Goal: Information Seeking & Learning: Learn about a topic

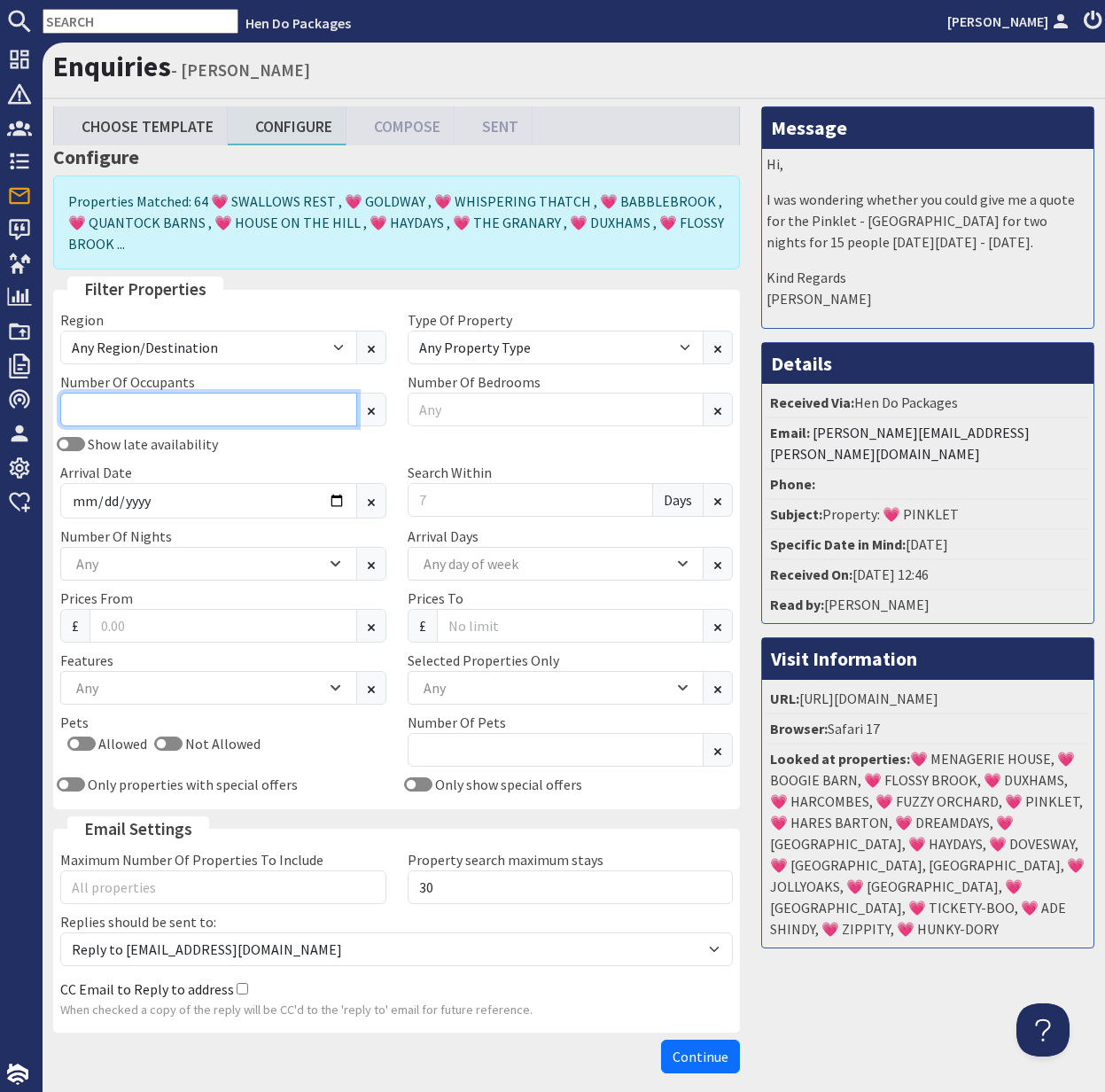
drag, startPoint x: 227, startPoint y: 412, endPoint x: 236, endPoint y: 416, distance: 9.8
click at [227, 412] on input "Number Of Occupants" at bounding box center [208, 409] width 296 height 34
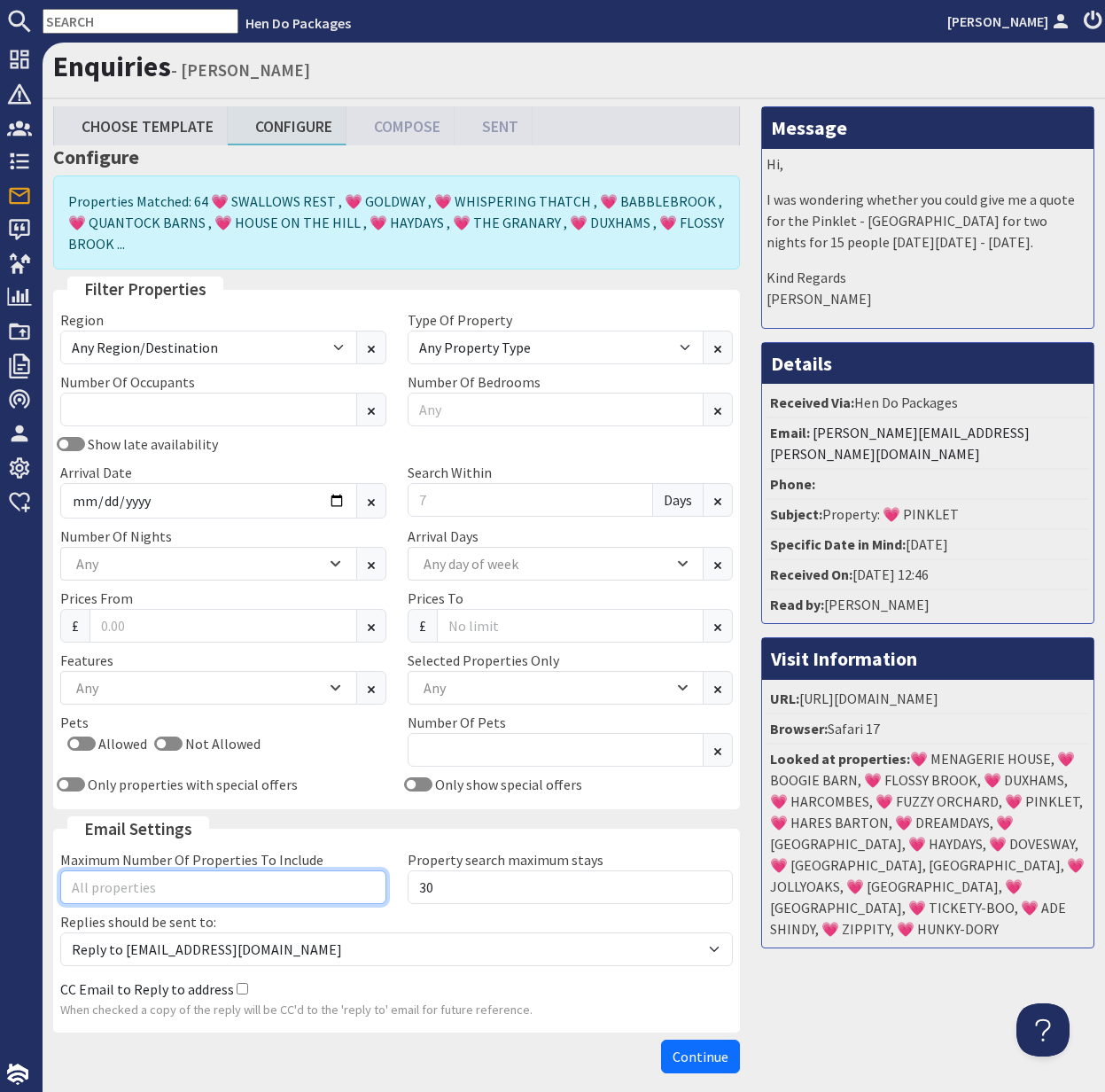
click at [152, 886] on input "Maximum Number Of Properties To Include" at bounding box center [223, 887] width 326 height 34
click at [81, 17] on input "text" at bounding box center [140, 21] width 196 height 25
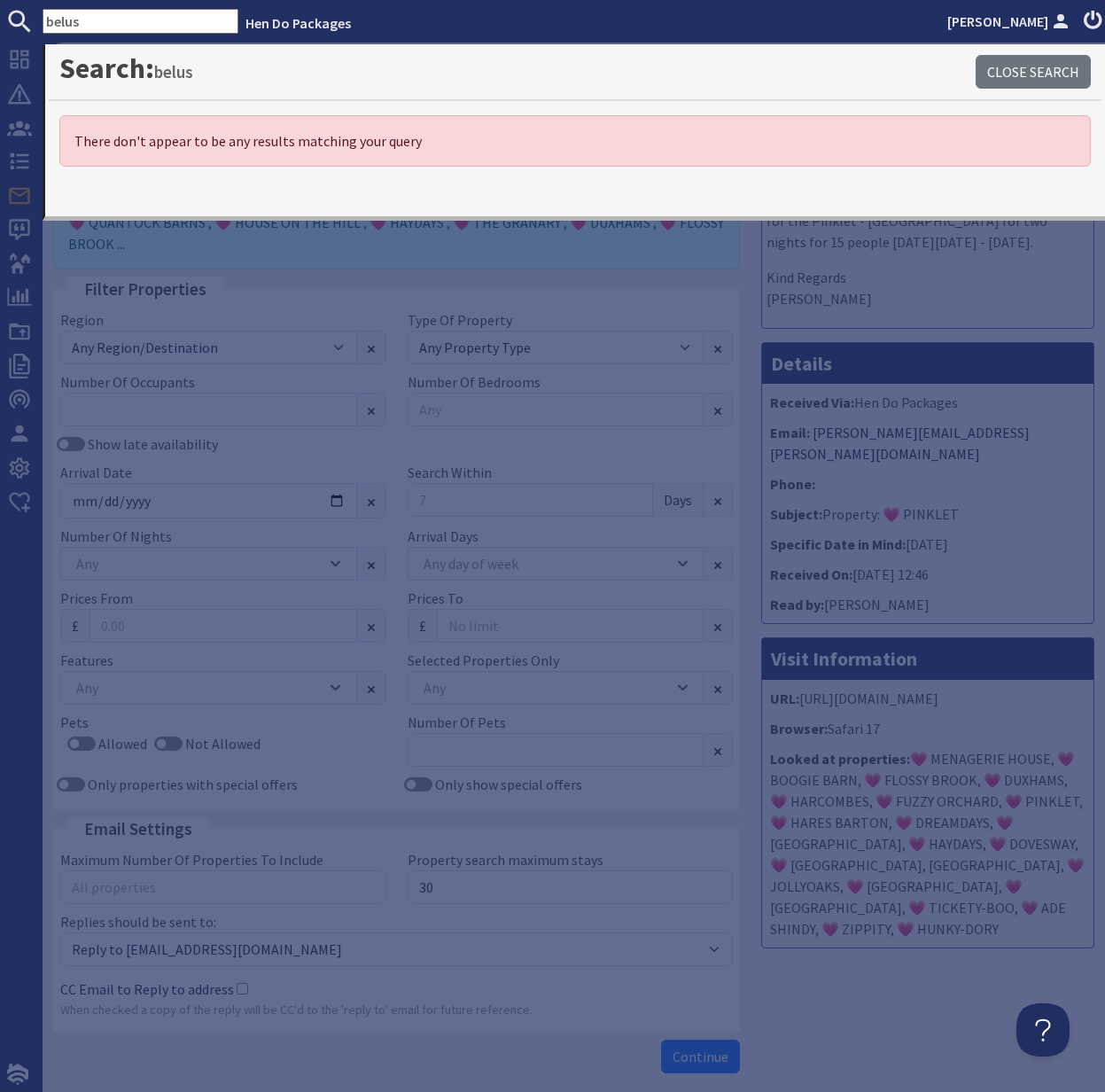
click at [99, 18] on input "belus" at bounding box center [140, 21] width 196 height 25
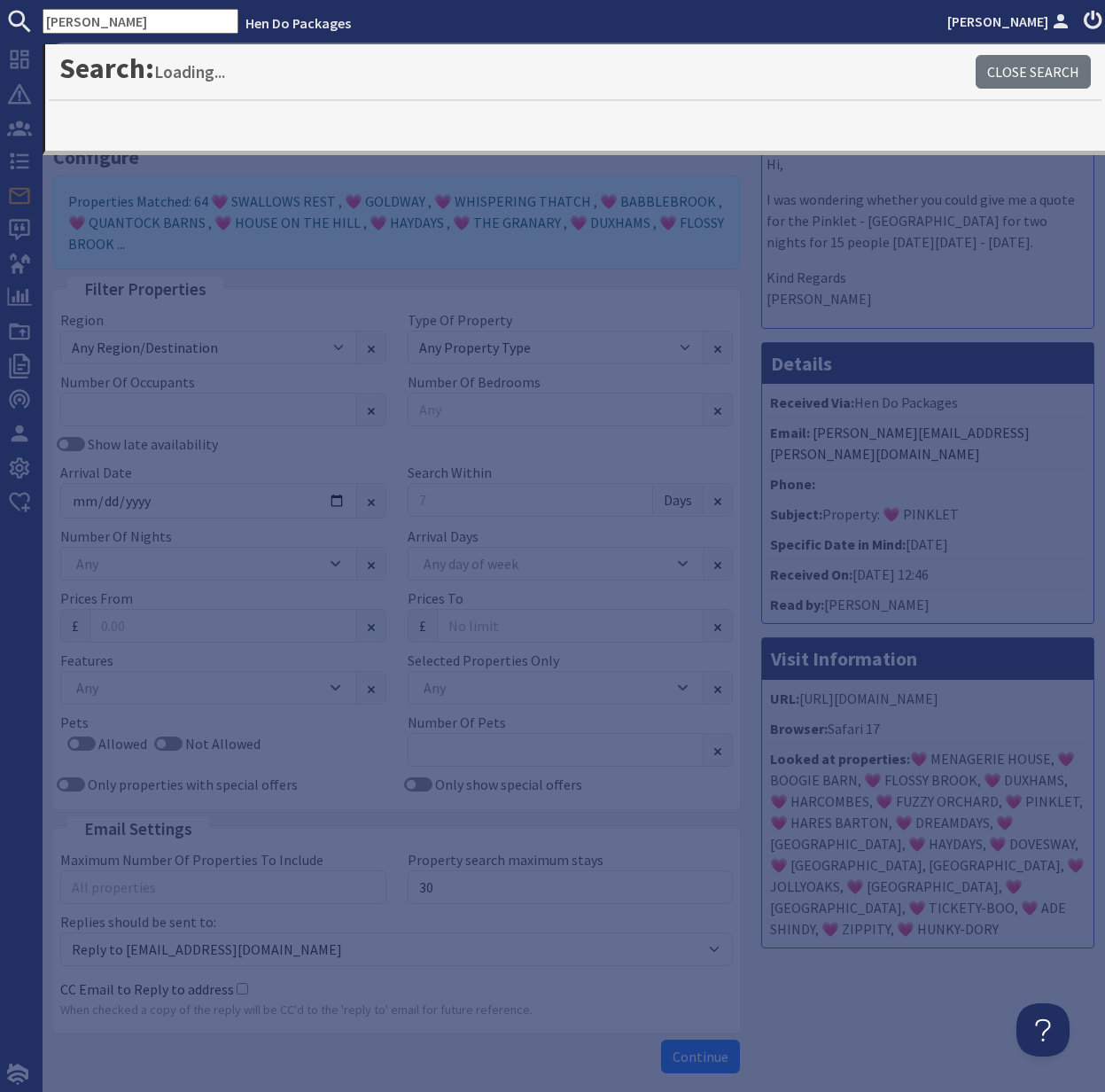
type input "bellus"
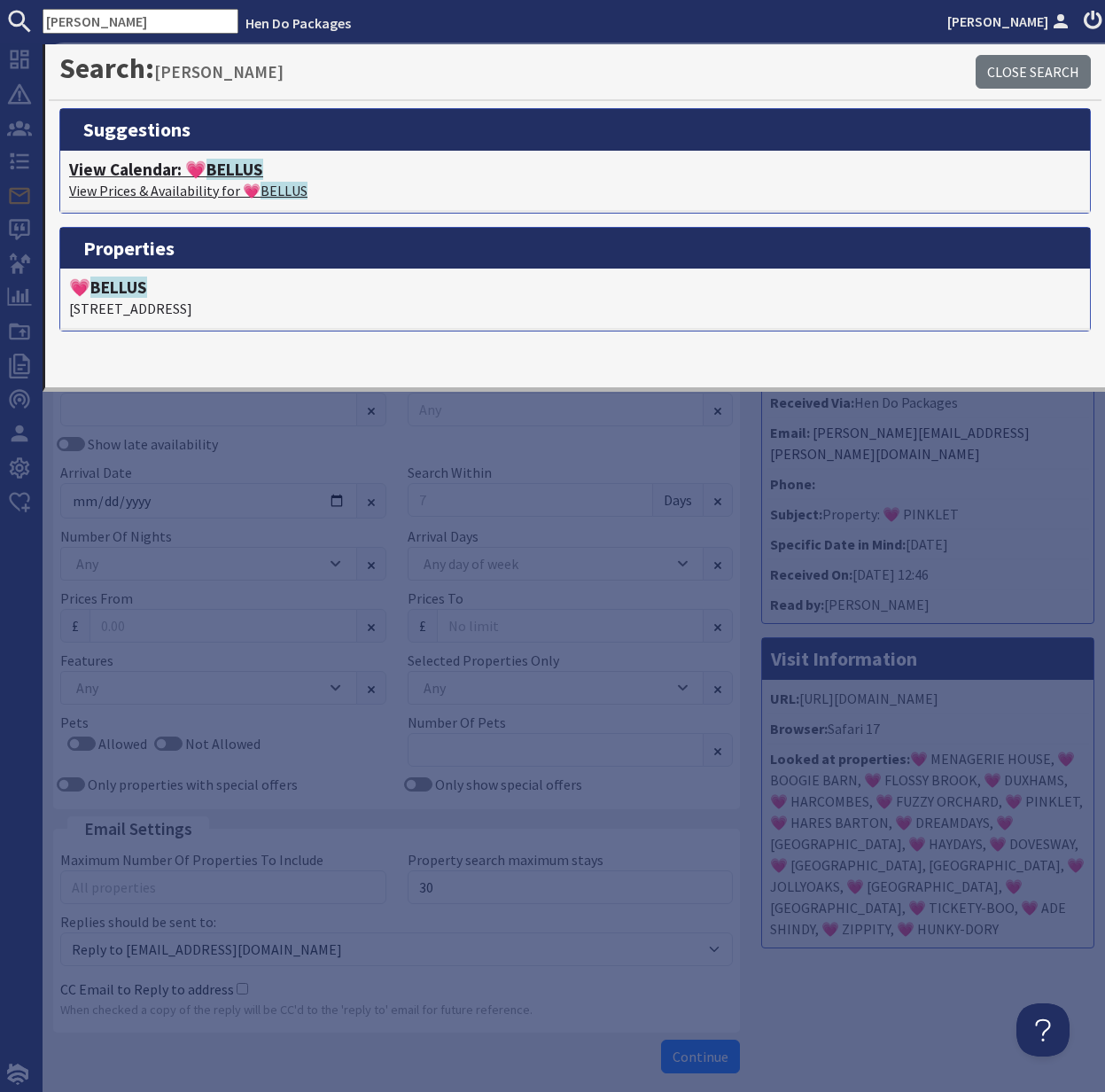
click at [152, 176] on h4 "View Calendar: 💗 BELLUS" at bounding box center [575, 169] width 1012 height 20
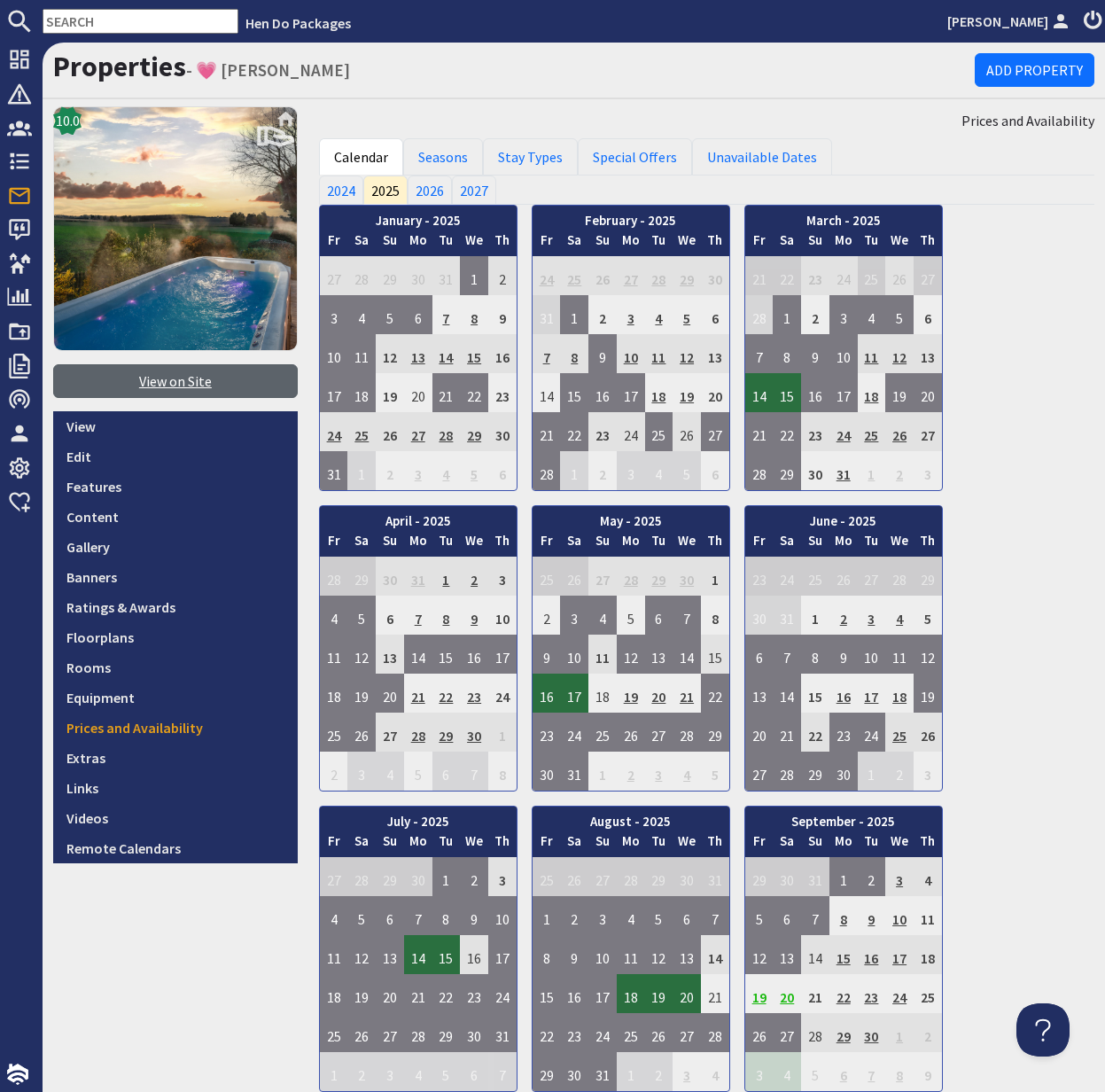
click at [182, 383] on link "View on Site" at bounding box center [175, 381] width 245 height 34
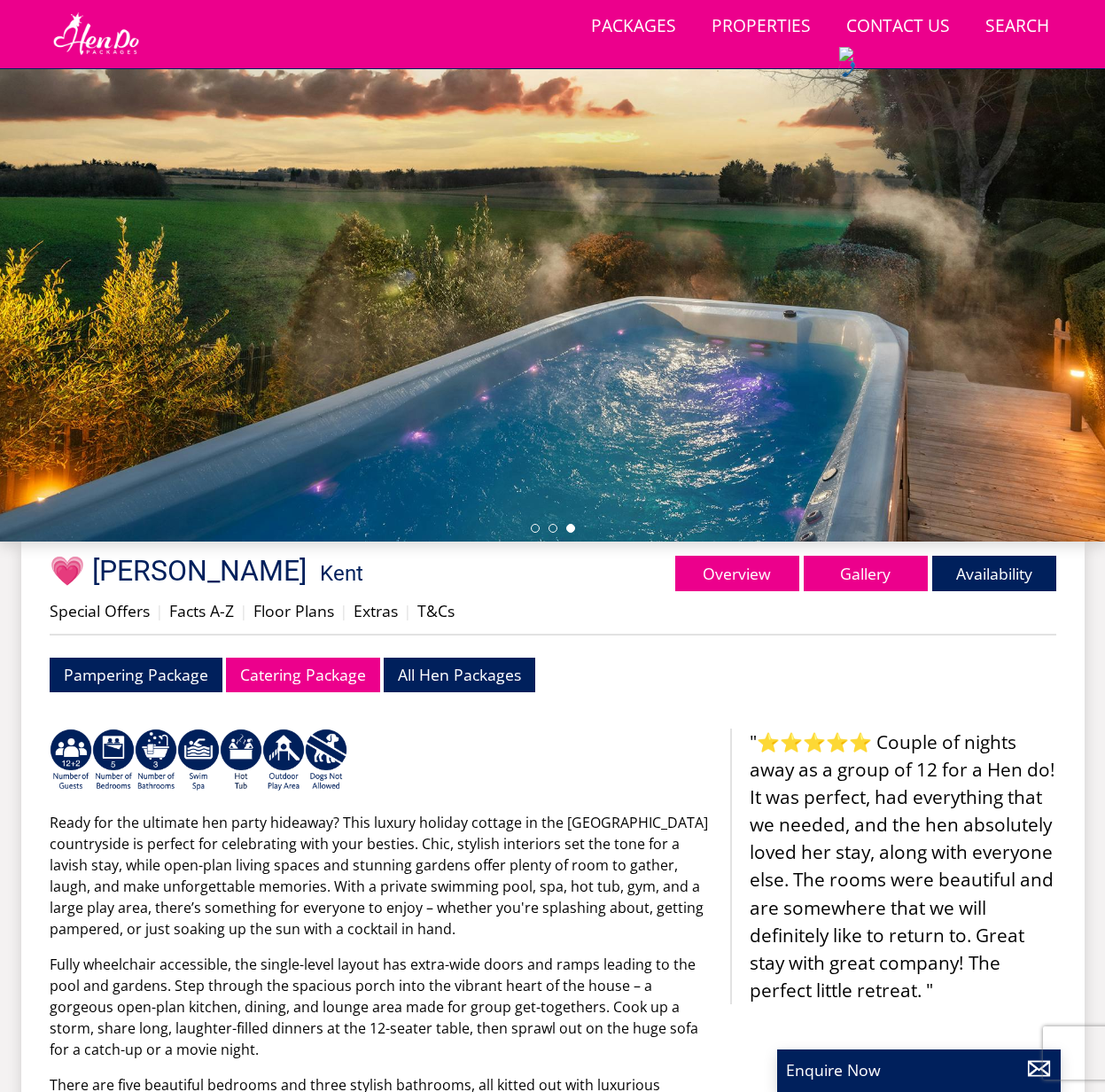
scroll to position [184, 0]
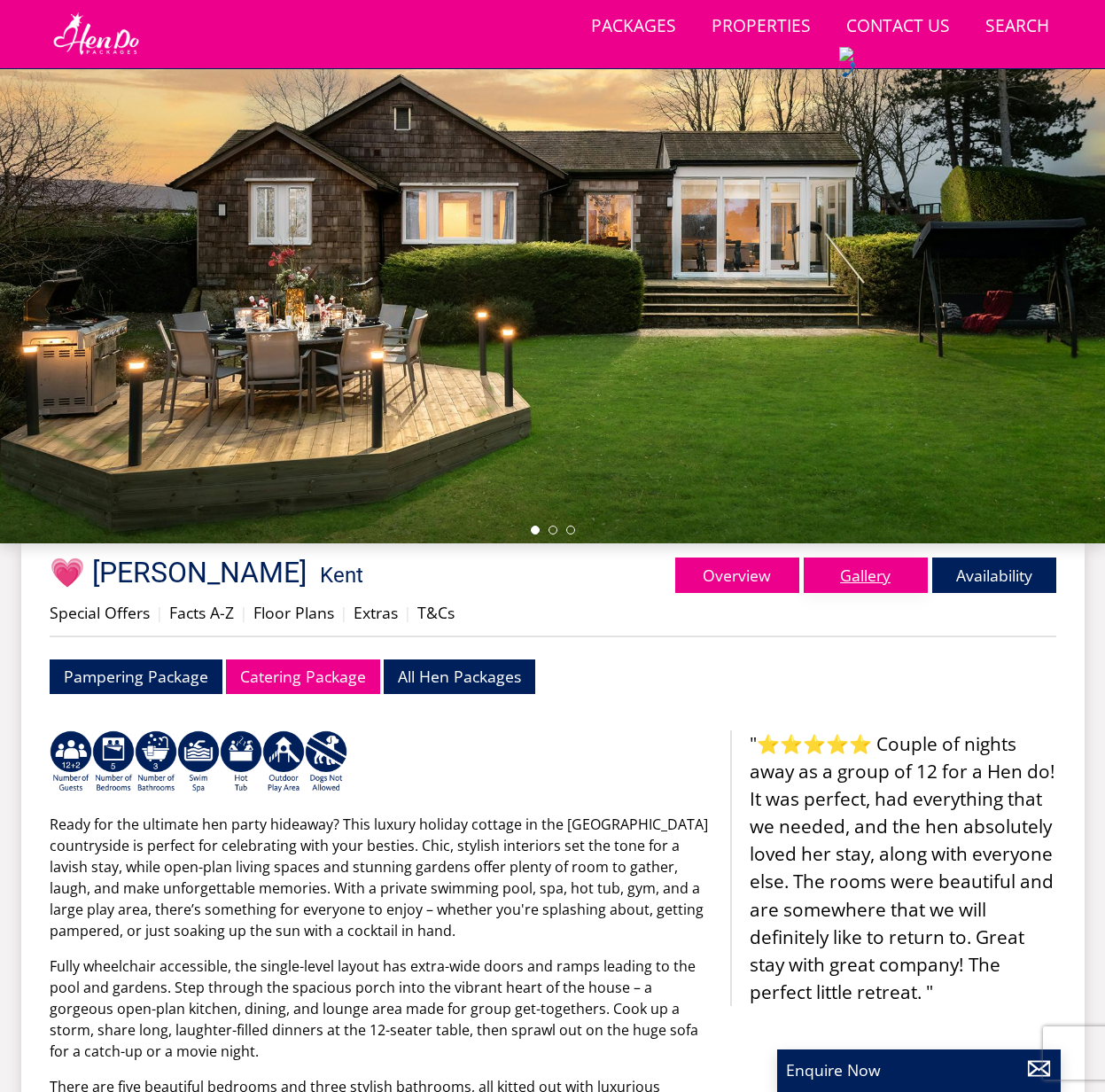
click at [859, 582] on link "Gallery" at bounding box center [866, 575] width 124 height 35
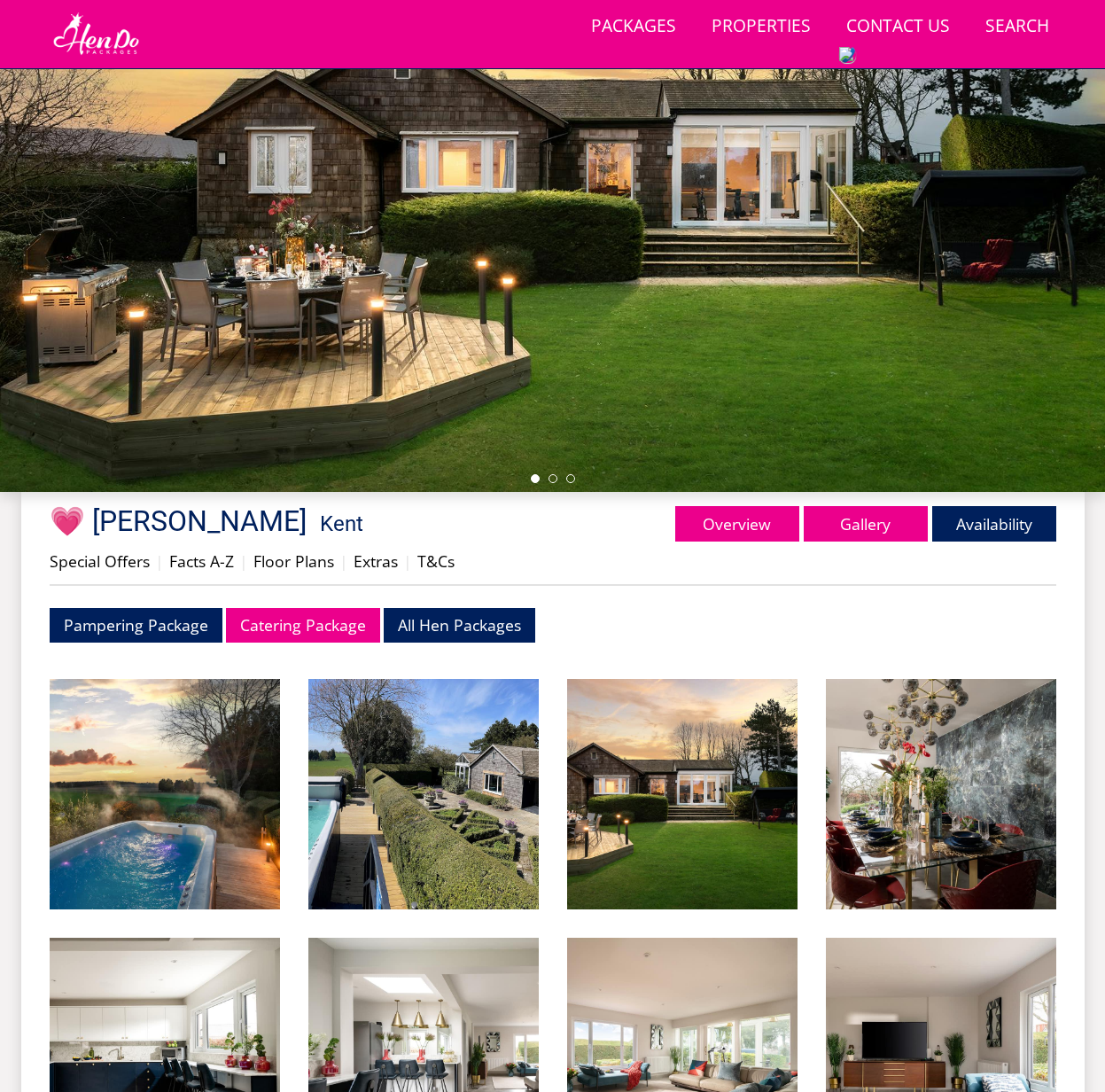
scroll to position [242, 0]
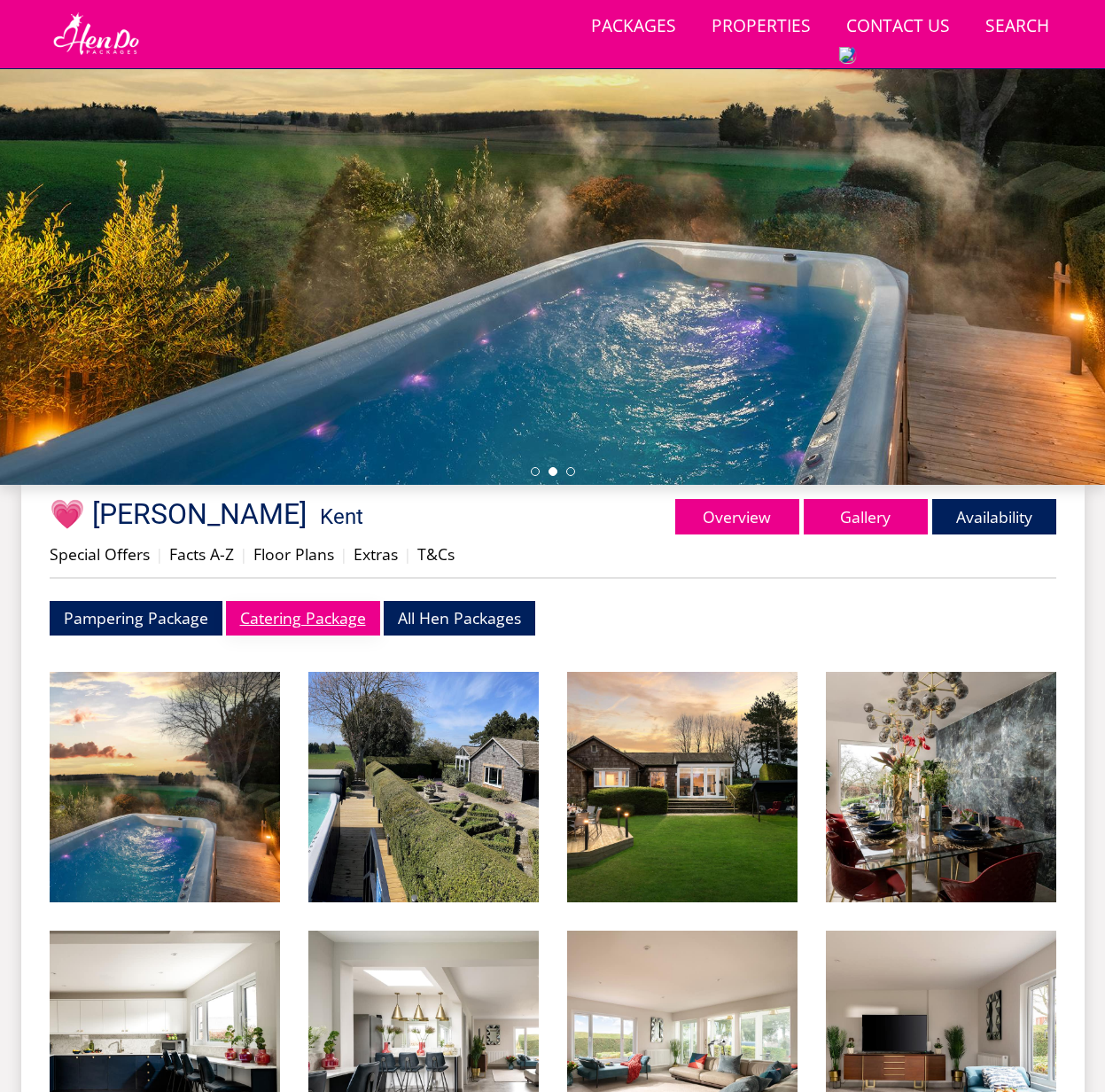
click at [296, 628] on link "Catering Package" at bounding box center [303, 618] width 155 height 35
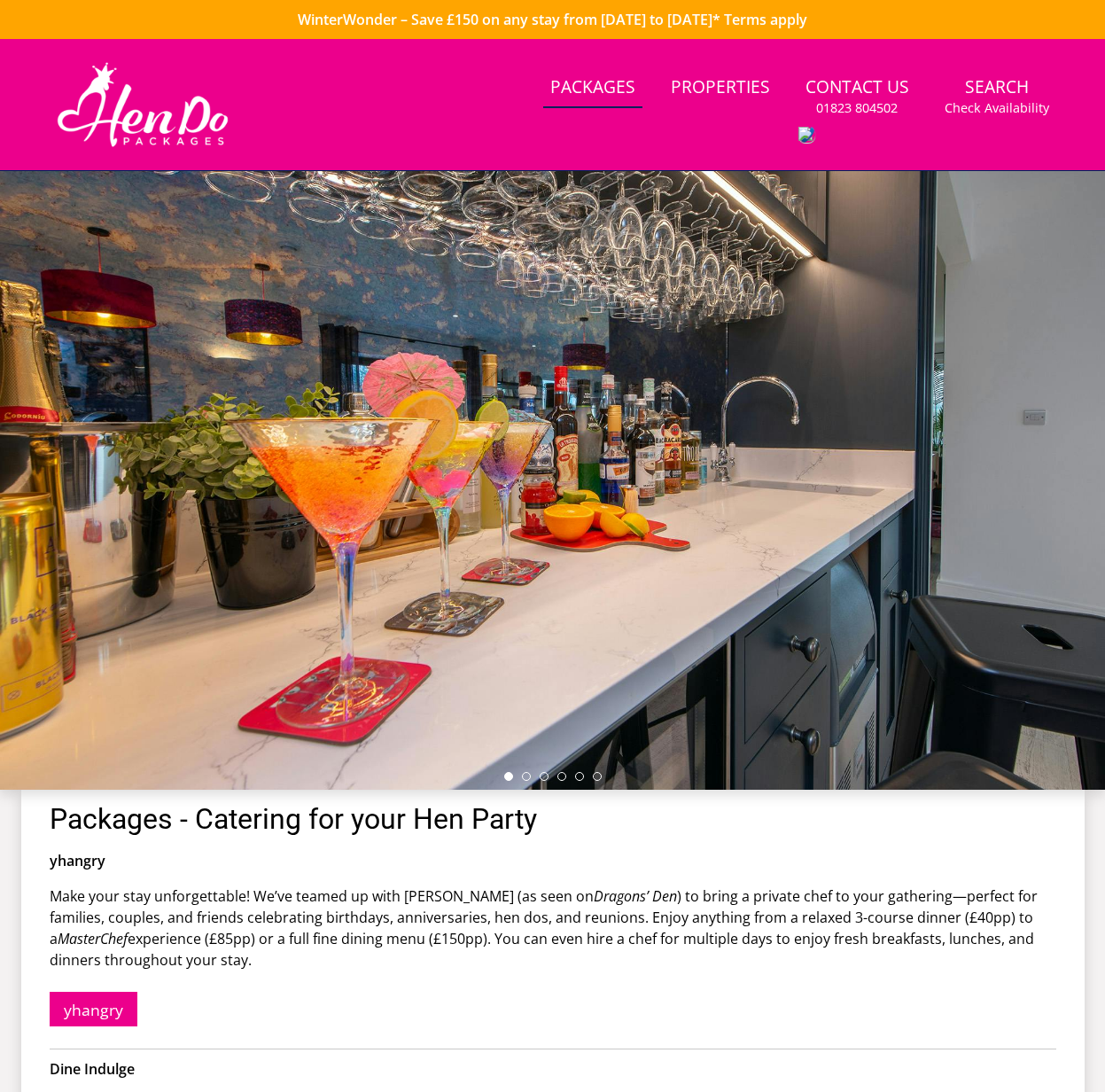
scroll to position [242, 0]
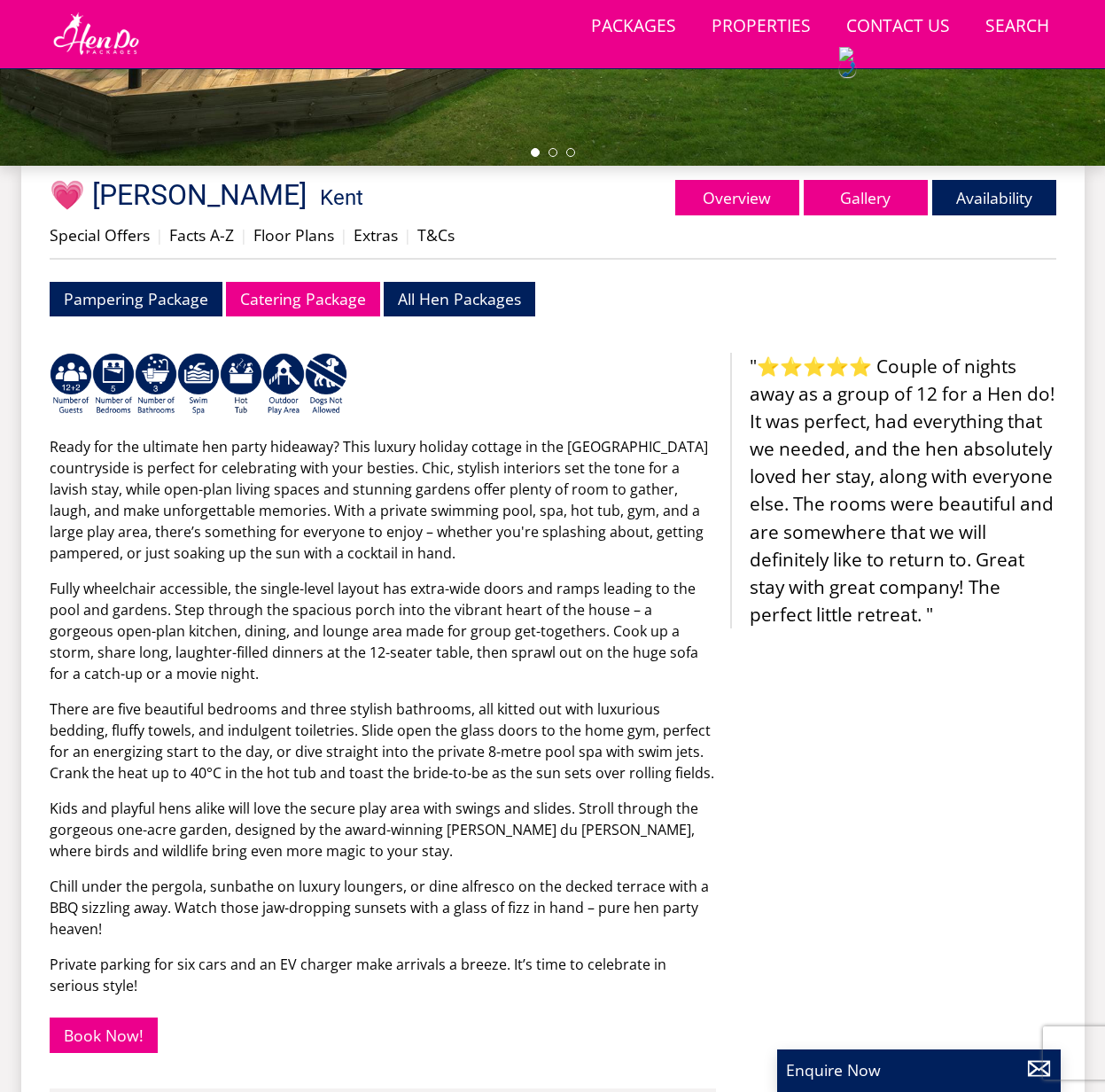
scroll to position [563, 0]
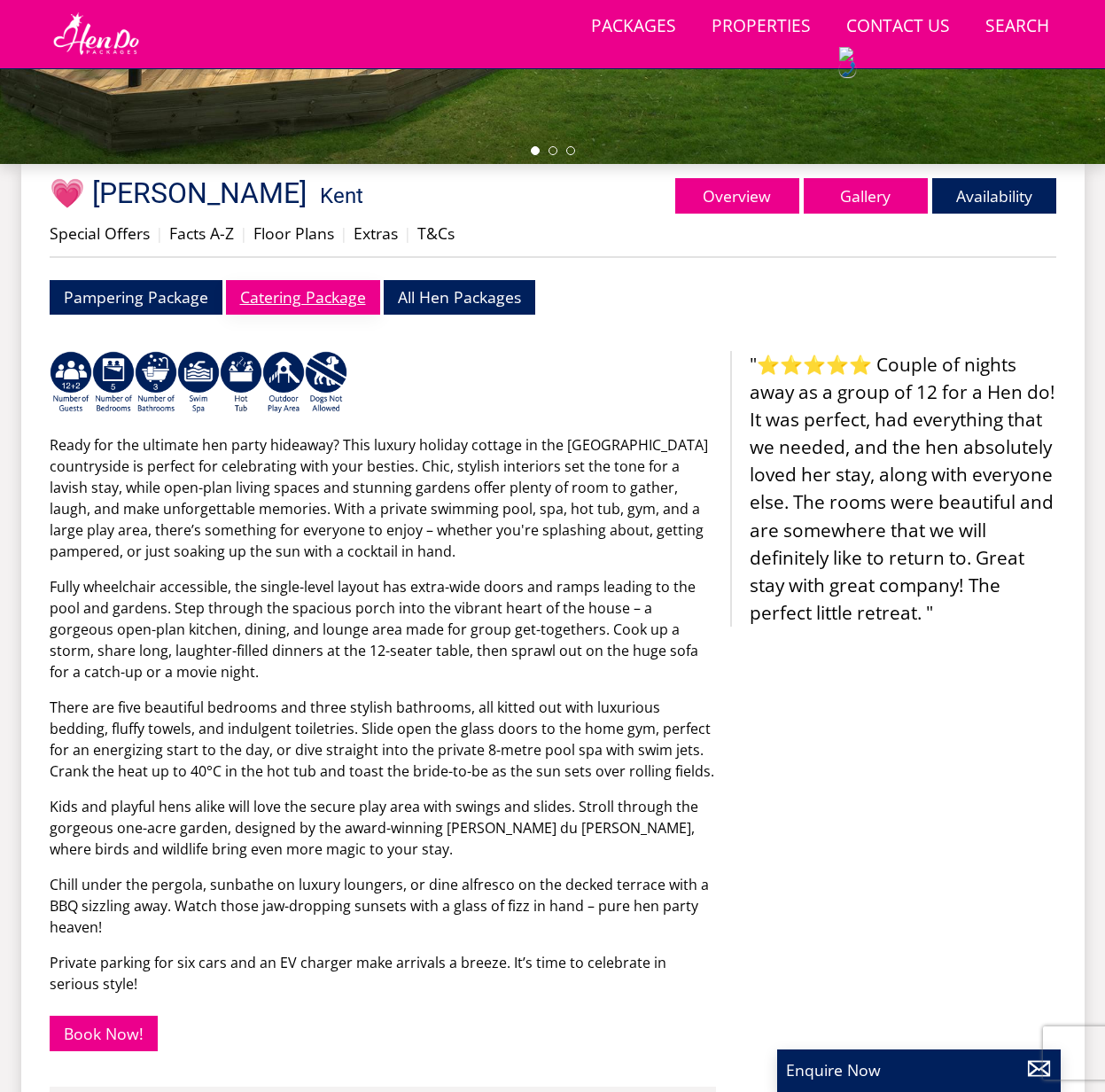
click at [296, 311] on link "Catering Package" at bounding box center [303, 297] width 155 height 35
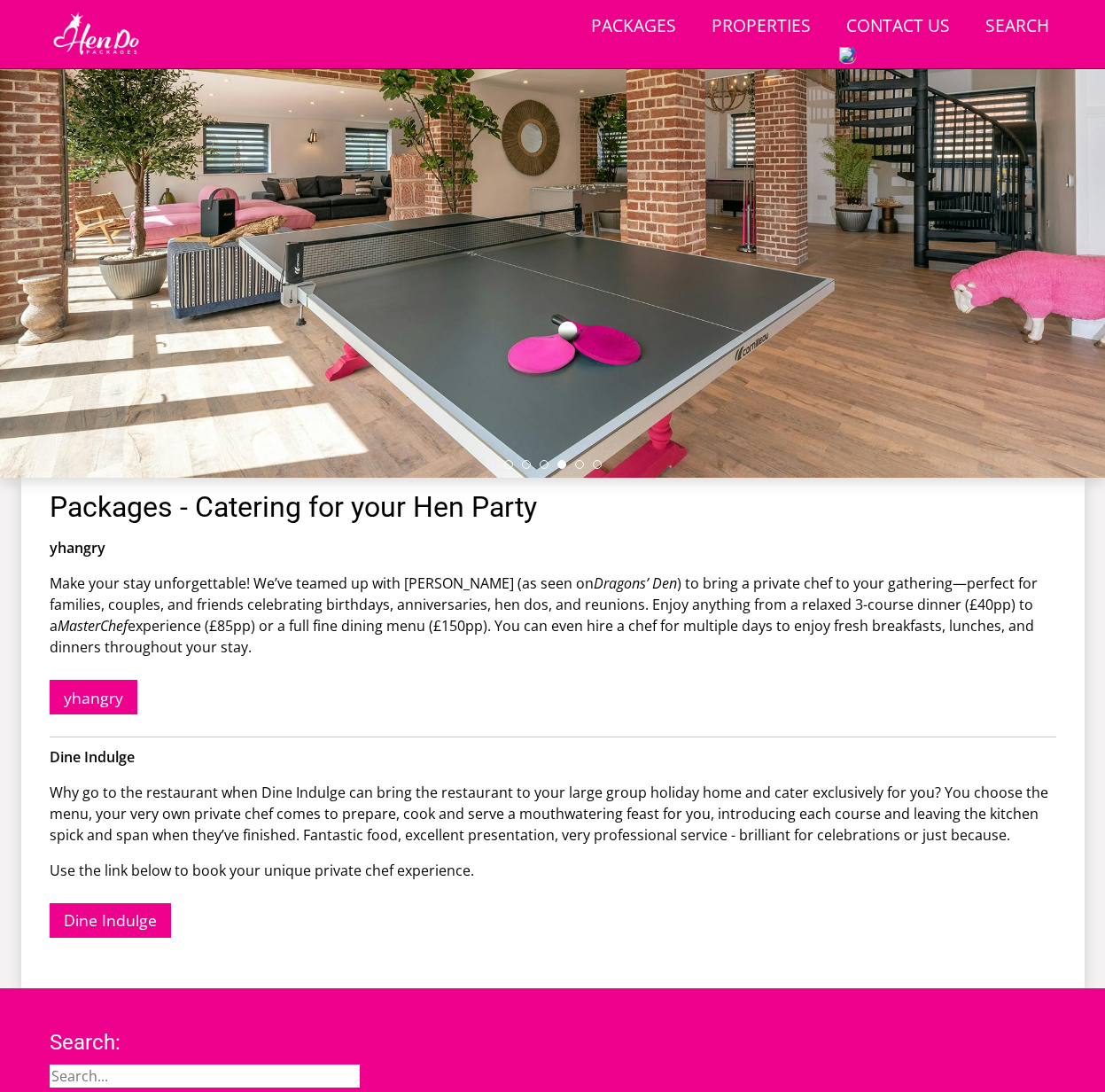
scroll to position [250, 0]
